Goal: Transaction & Acquisition: Purchase product/service

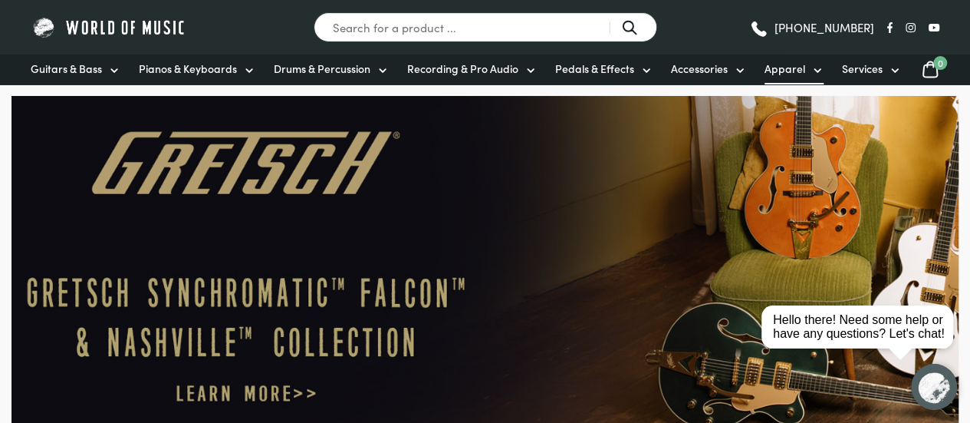
click at [811, 69] on icon at bounding box center [817, 70] width 12 height 12
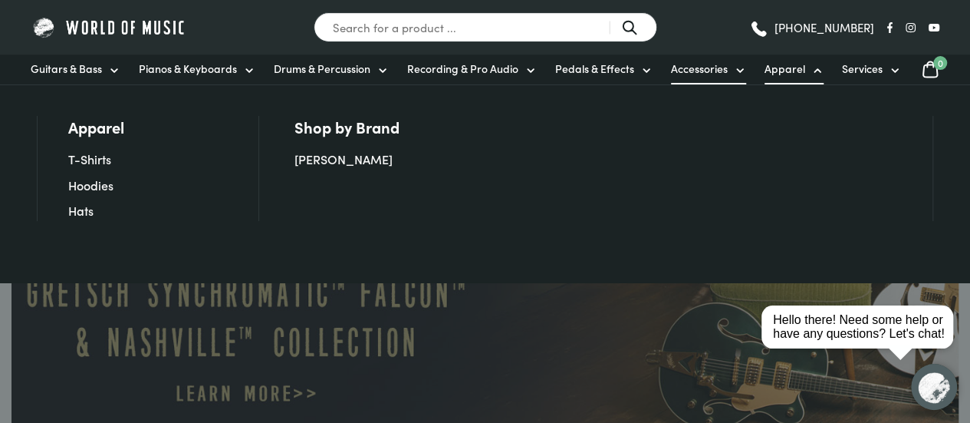
click at [720, 70] on span "Accessories" at bounding box center [699, 69] width 57 height 16
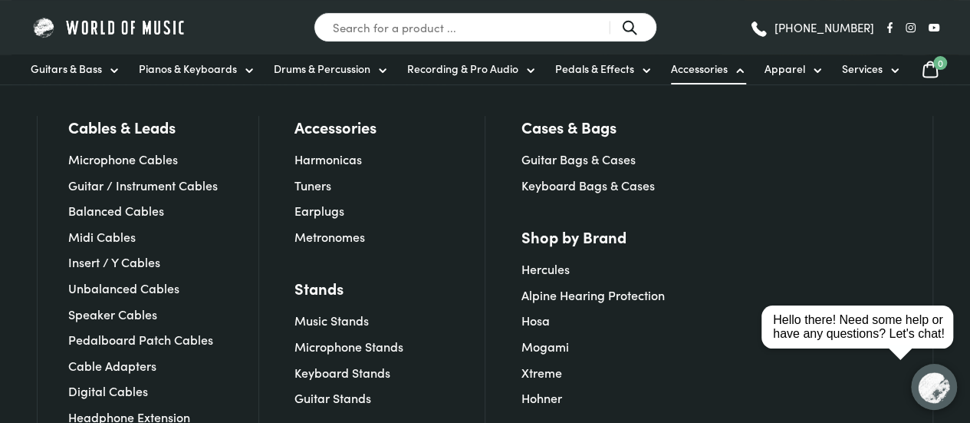
scroll to position [215, 0]
click at [814, 71] on icon at bounding box center [817, 70] width 6 height 3
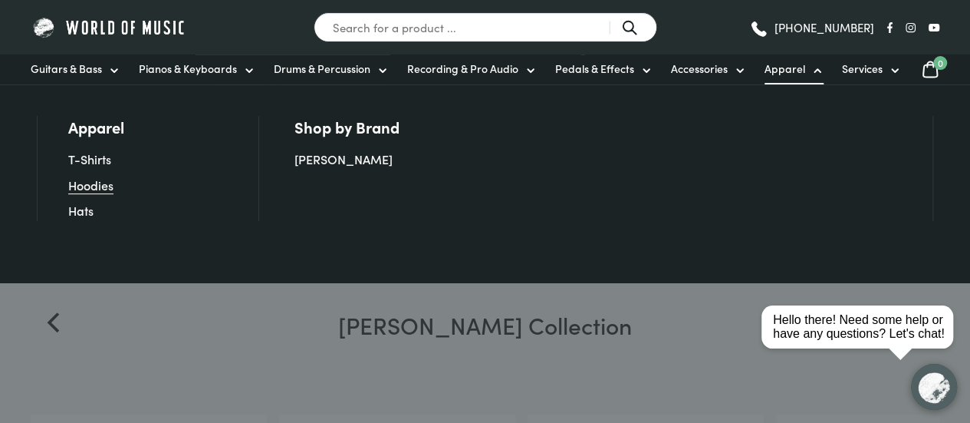
click at [111, 190] on link "Hoodies" at bounding box center [90, 184] width 45 height 17
